Goal: Ask a question: Seek information or help from site administrators or community

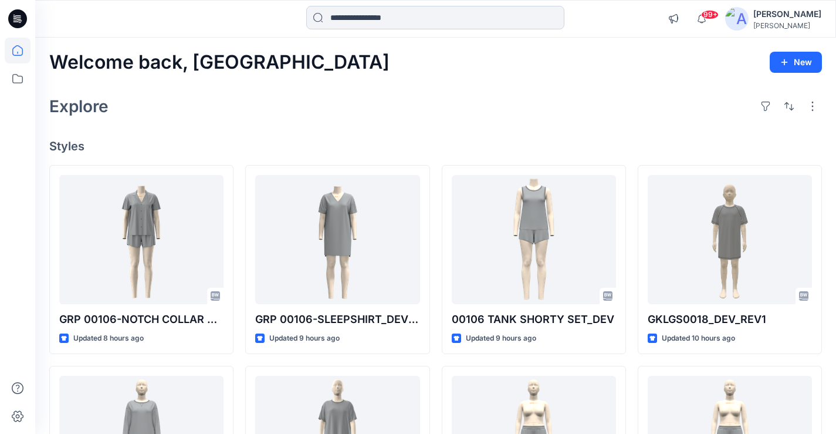
click at [347, 15] on input at bounding box center [435, 17] width 258 height 23
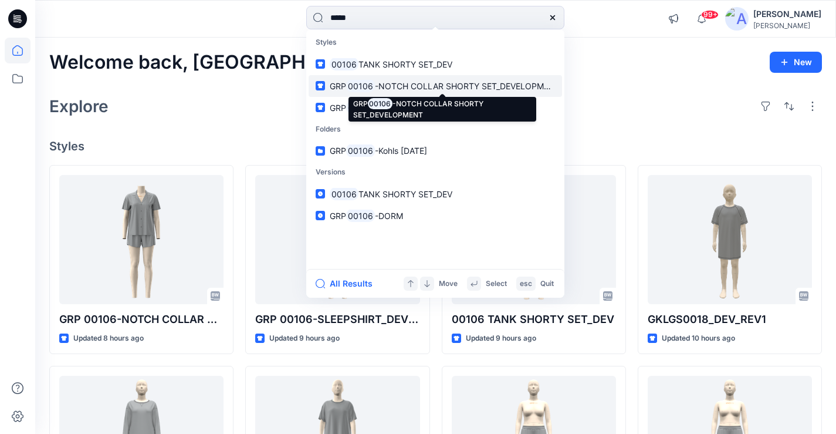
type input "*****"
click at [377, 87] on span "-NOTCH COLLAR SHORTY SET_DEVELOPMENT" at bounding box center [467, 86] width 185 height 10
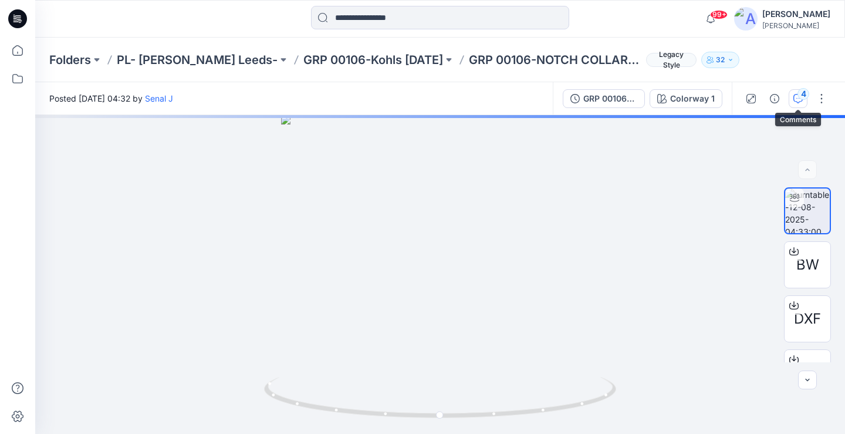
click at [794, 96] on icon "button" at bounding box center [797, 98] width 9 height 9
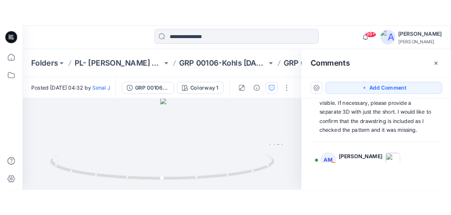
scroll to position [60, 0]
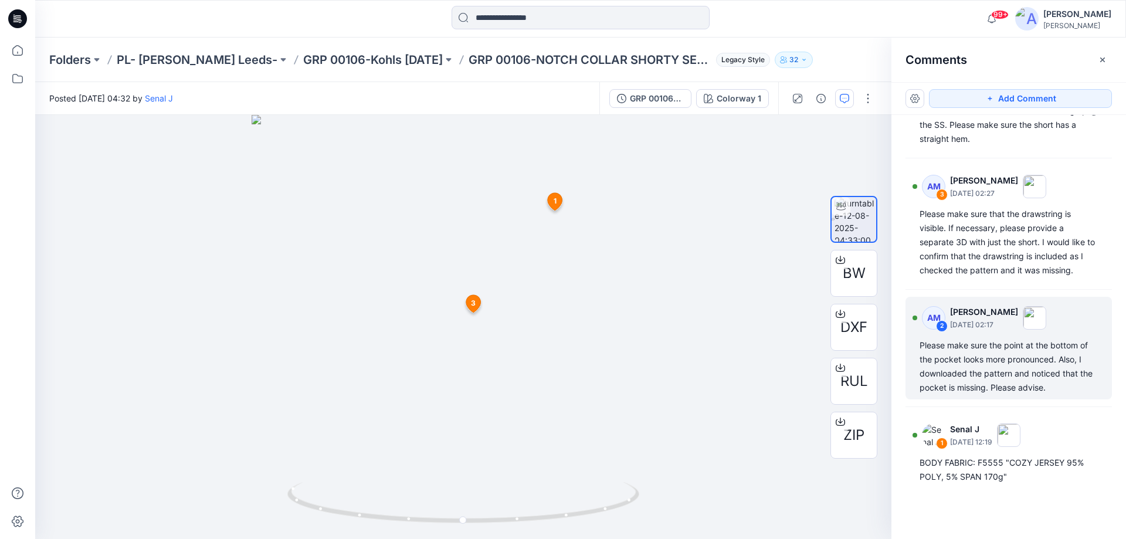
click at [961, 353] on div "Please make sure the point at the bottom of the pocket looks more pronounced. A…" at bounding box center [1009, 366] width 178 height 56
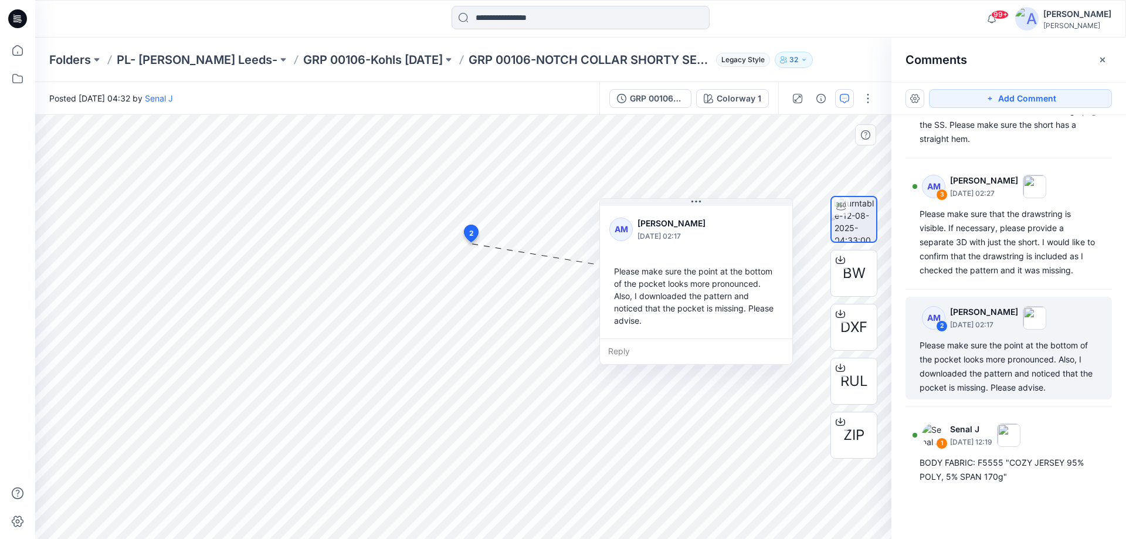
drag, startPoint x: 506, startPoint y: 285, endPoint x: 662, endPoint y: 206, distance: 173.9
click at [662, 206] on div "AM [PERSON_NAME] [DATE] 02:17 Please make sure the point at the bottom of the p…" at bounding box center [696, 271] width 192 height 135
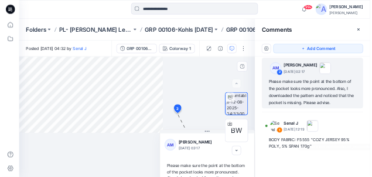
scroll to position [167, 0]
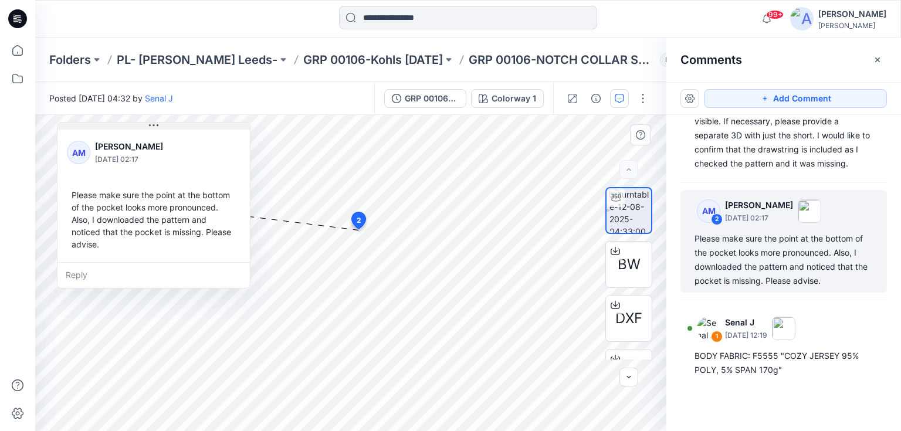
drag, startPoint x: 392, startPoint y: 269, endPoint x: 127, endPoint y: 128, distance: 300.5
click at [127, 128] on button at bounding box center [153, 126] width 192 height 7
click at [188, 196] on div "Please make sure the point at the bottom of the pocket looks more pronounced. A…" at bounding box center [154, 219] width 174 height 71
type textarea "***"
click at [188, 196] on div "Please make sure the point at the bottom of the pocket looks more pronounced. A…" at bounding box center [154, 219] width 174 height 71
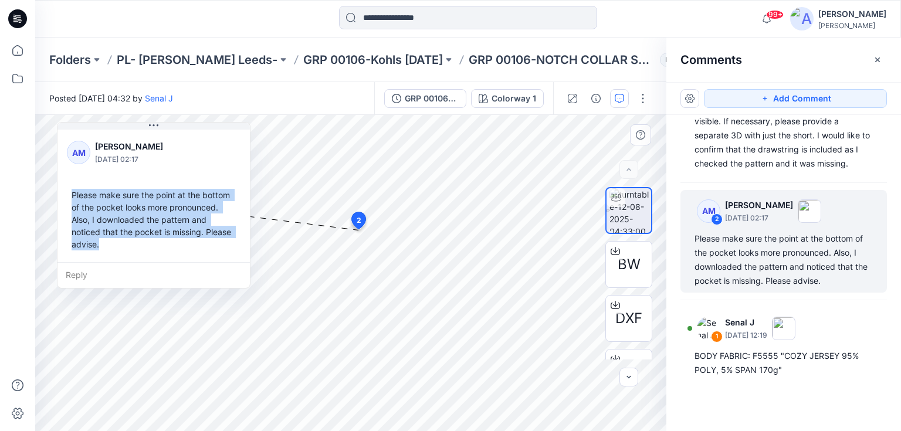
click at [188, 196] on div "Please make sure the point at the bottom of the pocket looks more pronounced. A…" at bounding box center [154, 219] width 174 height 71
copy div "Please make sure the point at the bottom of the pocket looks more pronounced. A…"
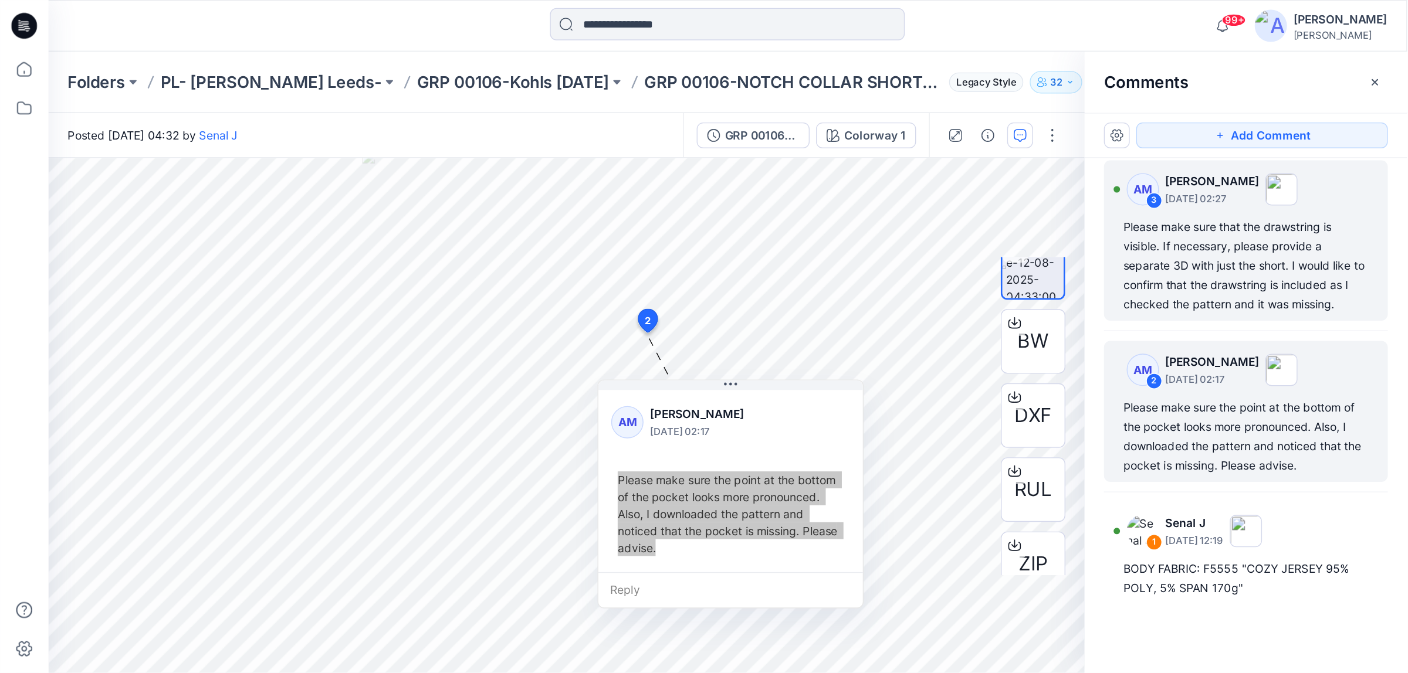
scroll to position [0, 0]
